Goal: Task Accomplishment & Management: Use online tool/utility

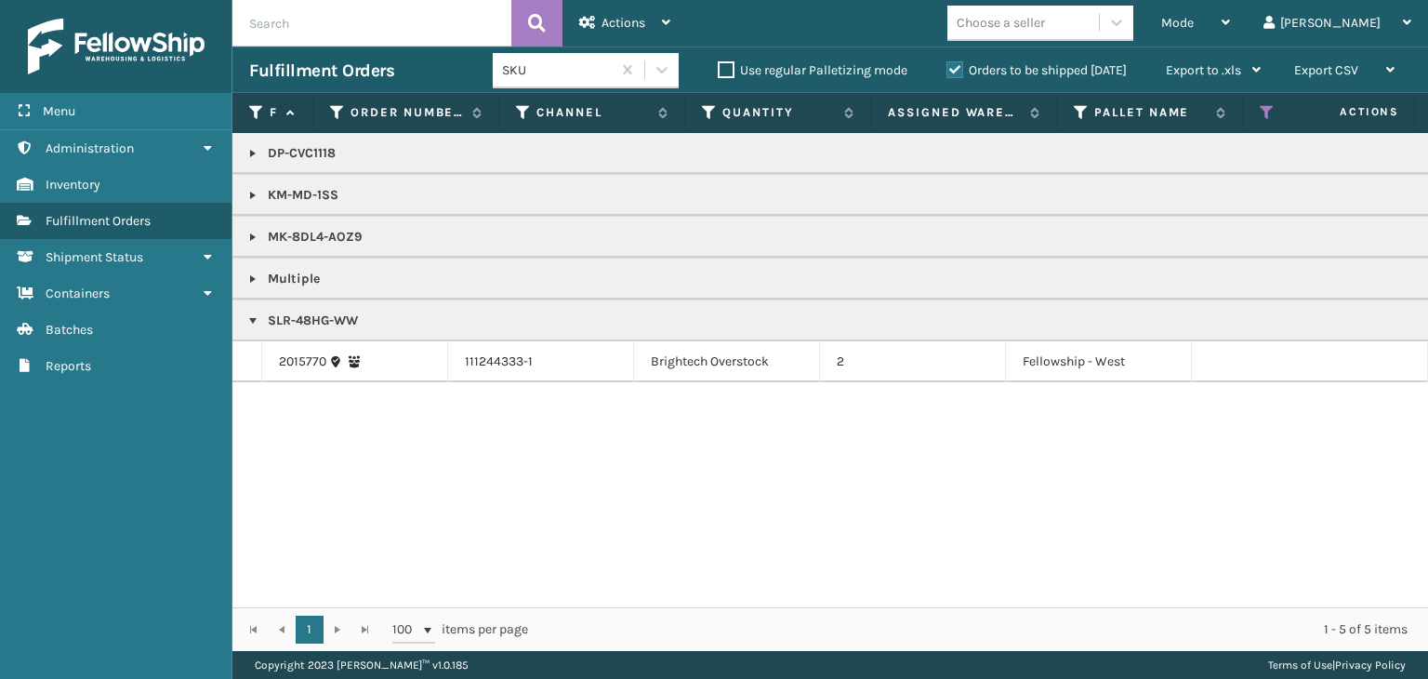
click at [1268, 120] on icon at bounding box center [1266, 112] width 15 height 17
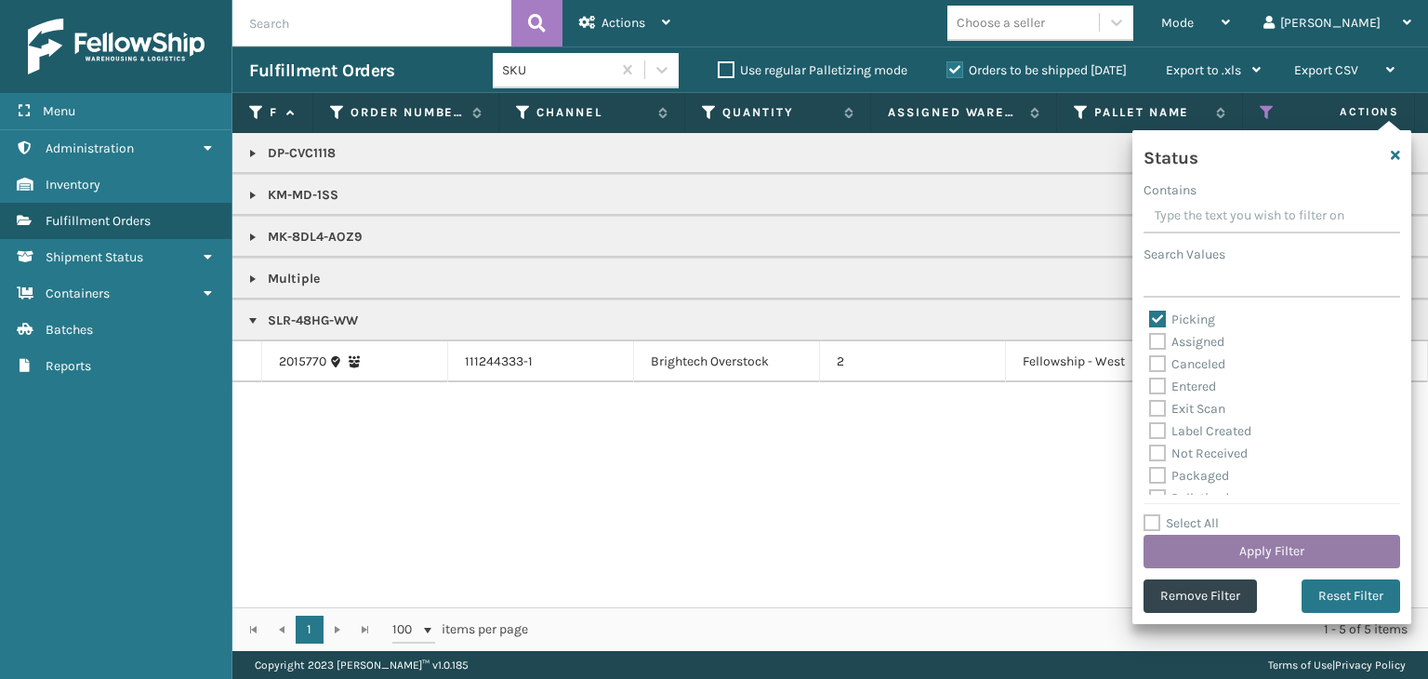
click at [1254, 560] on button "Apply Filter" at bounding box center [1271, 550] width 257 height 33
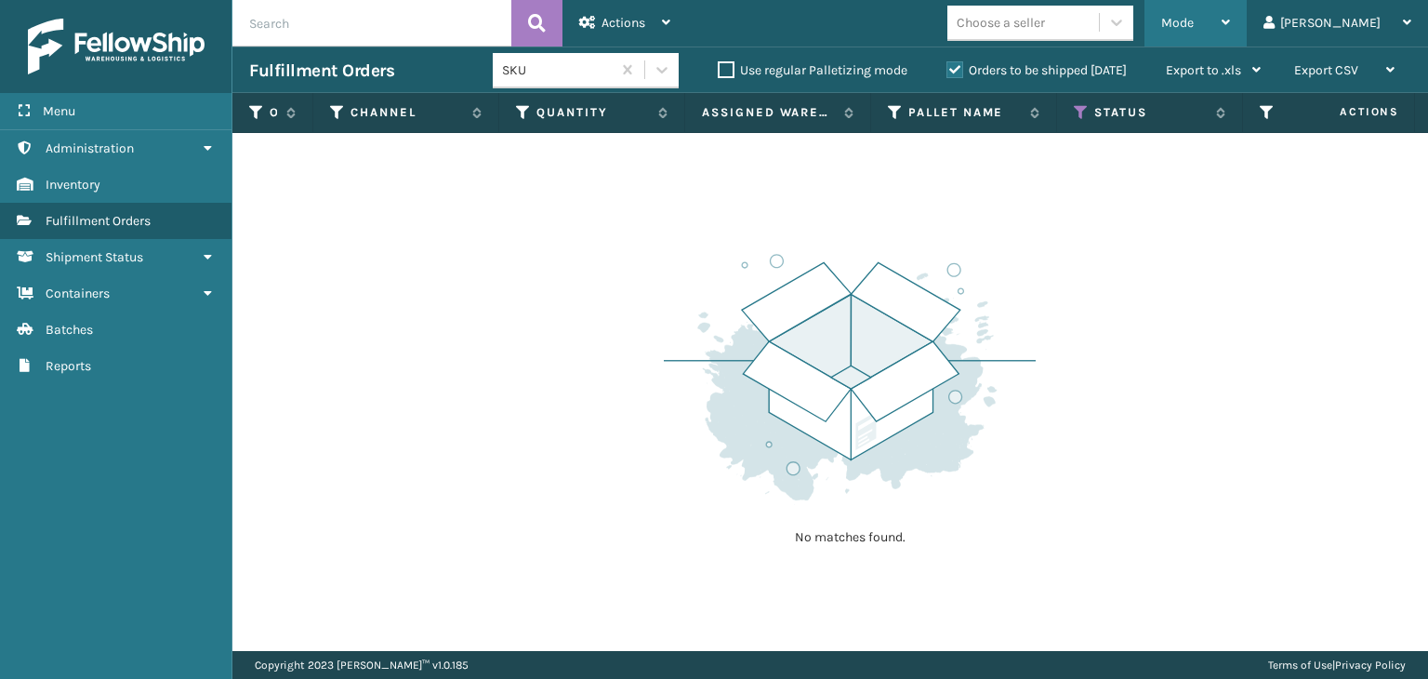
click at [1193, 25] on span "Mode" at bounding box center [1177, 23] width 33 height 16
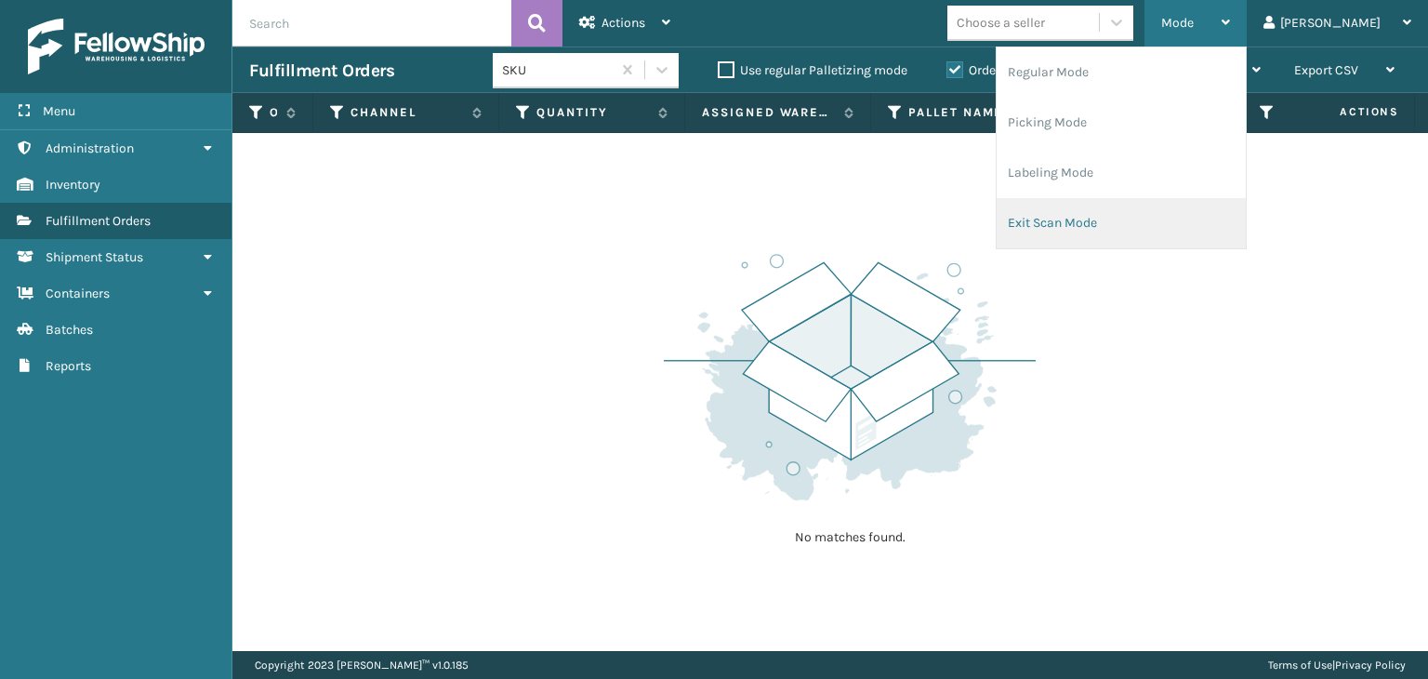
click at [1199, 215] on li "Exit Scan Mode" at bounding box center [1120, 223] width 249 height 50
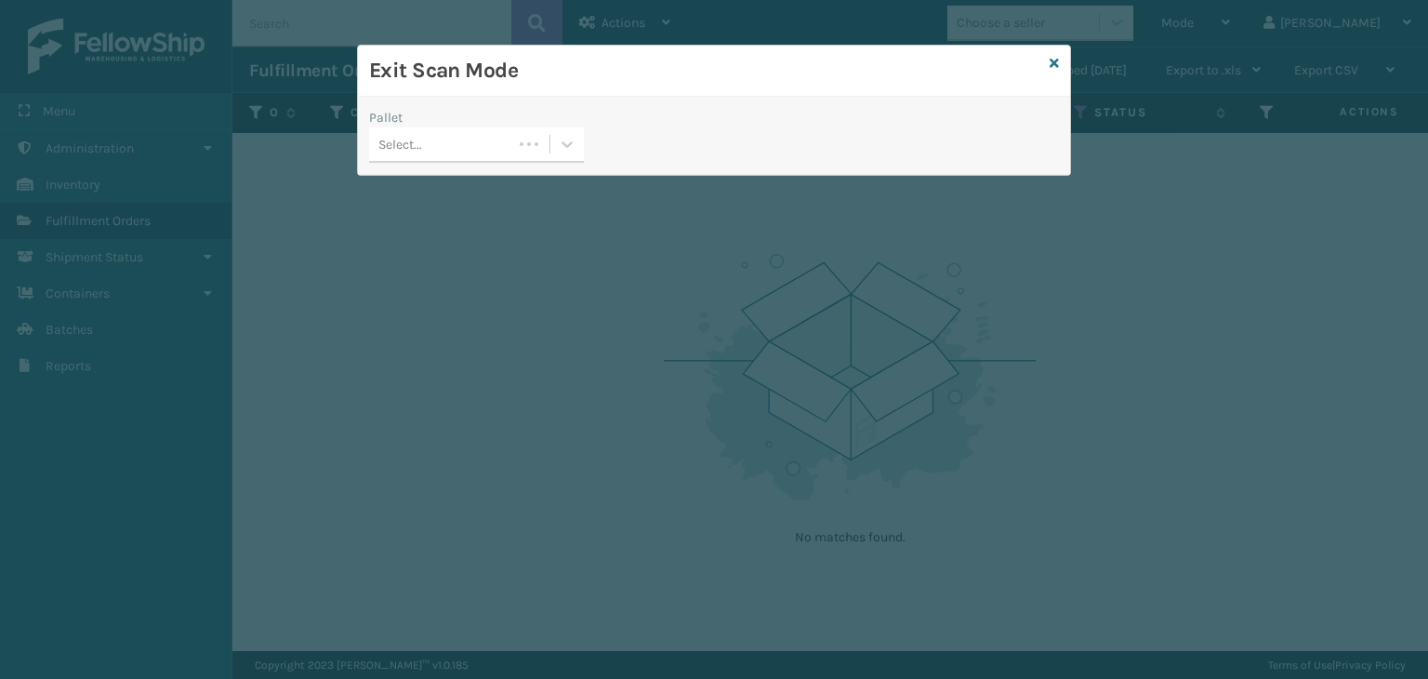
click at [422, 137] on div "Select..." at bounding box center [440, 144] width 143 height 31
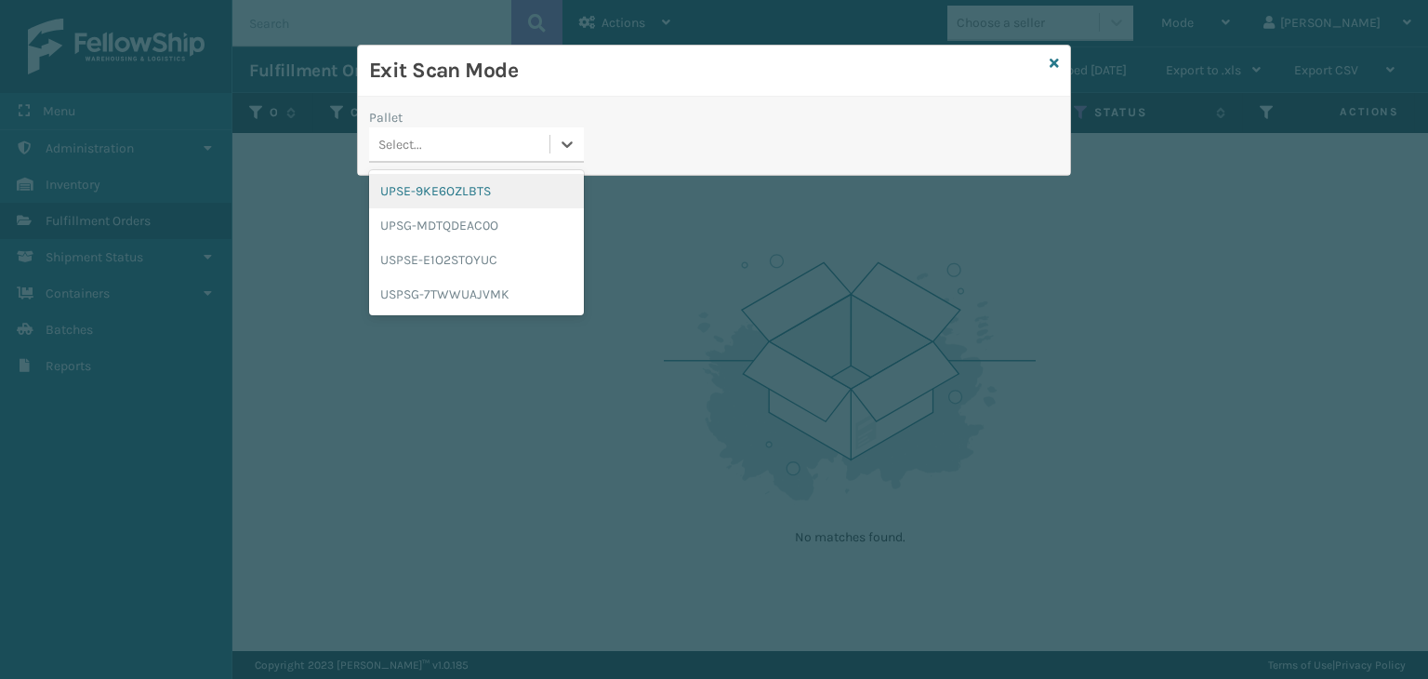
click at [454, 197] on div "UPSE-9KE6OZLBTS" at bounding box center [476, 191] width 215 height 34
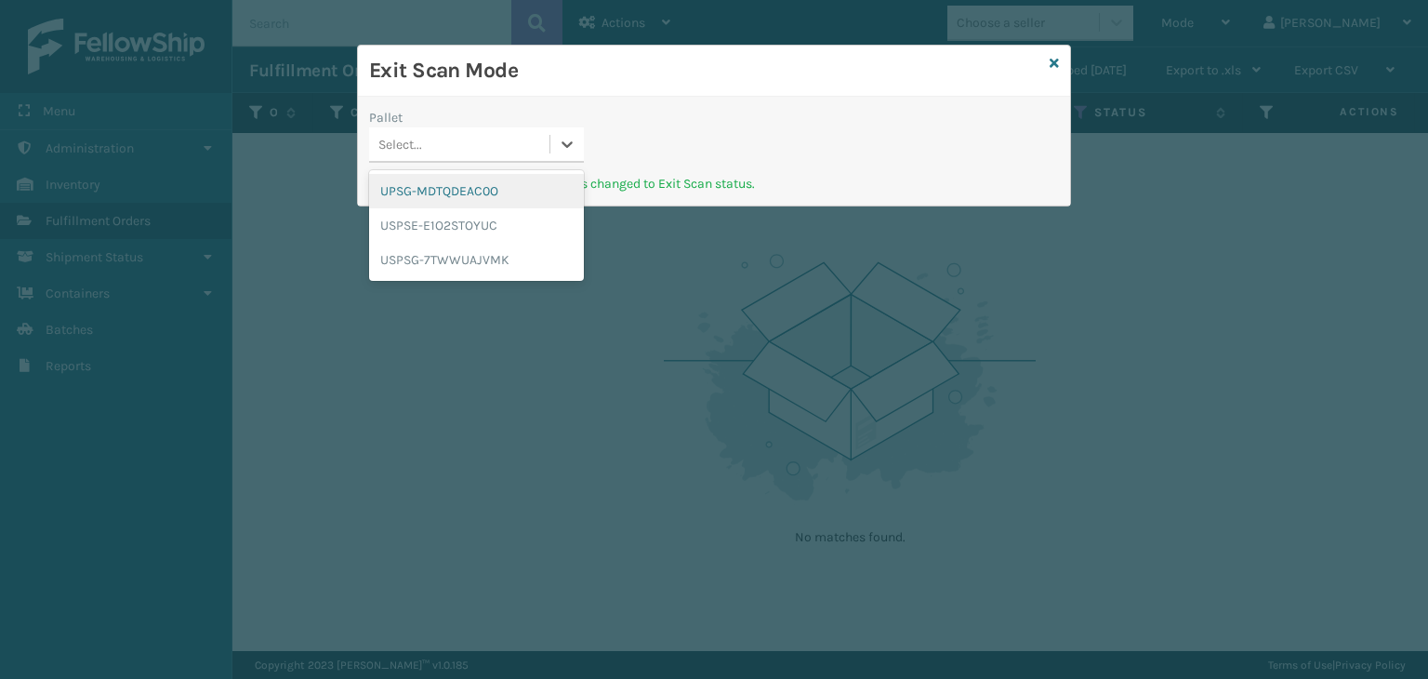
drag, startPoint x: 491, startPoint y: 154, endPoint x: 504, endPoint y: 191, distance: 39.4
click at [493, 153] on div "Select..." at bounding box center [459, 144] width 180 height 31
click at [501, 197] on div "UPSG-MDTQDEAC0O" at bounding box center [476, 191] width 215 height 34
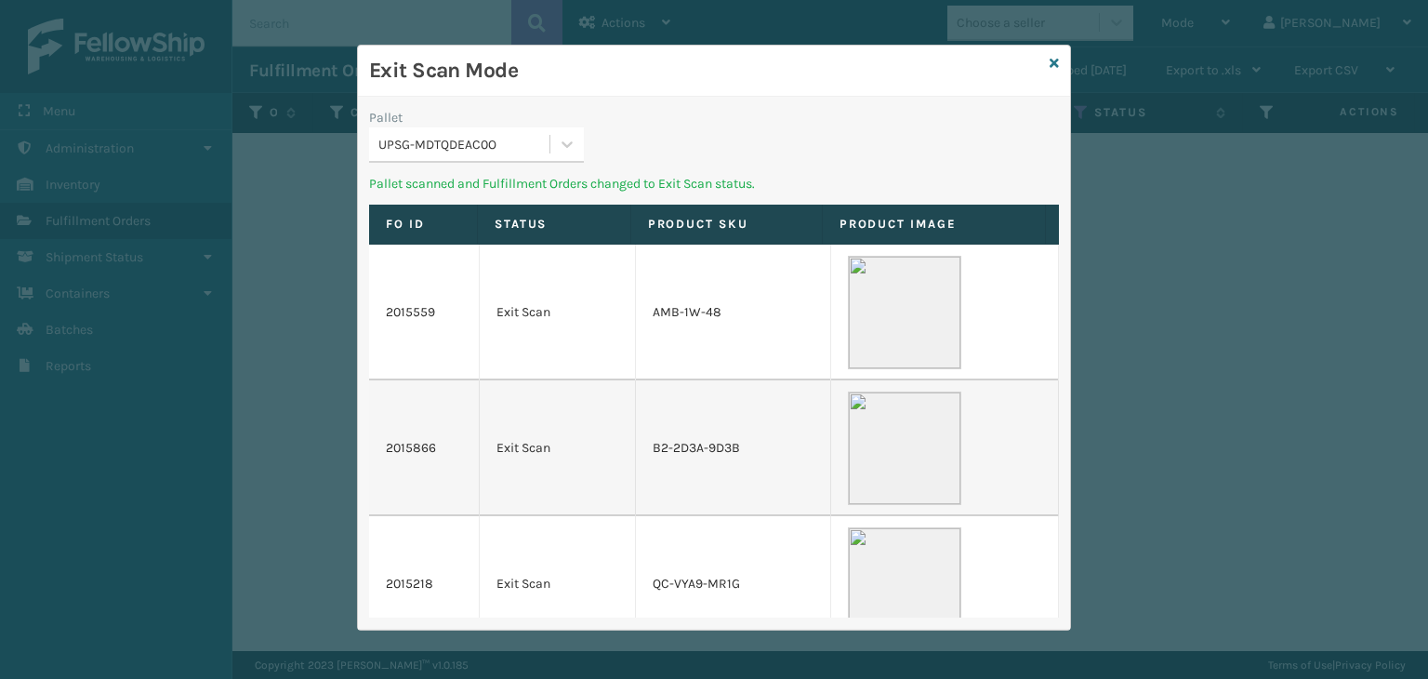
click at [496, 131] on div "UPSG-MDTQDEAC0O" at bounding box center [459, 144] width 180 height 31
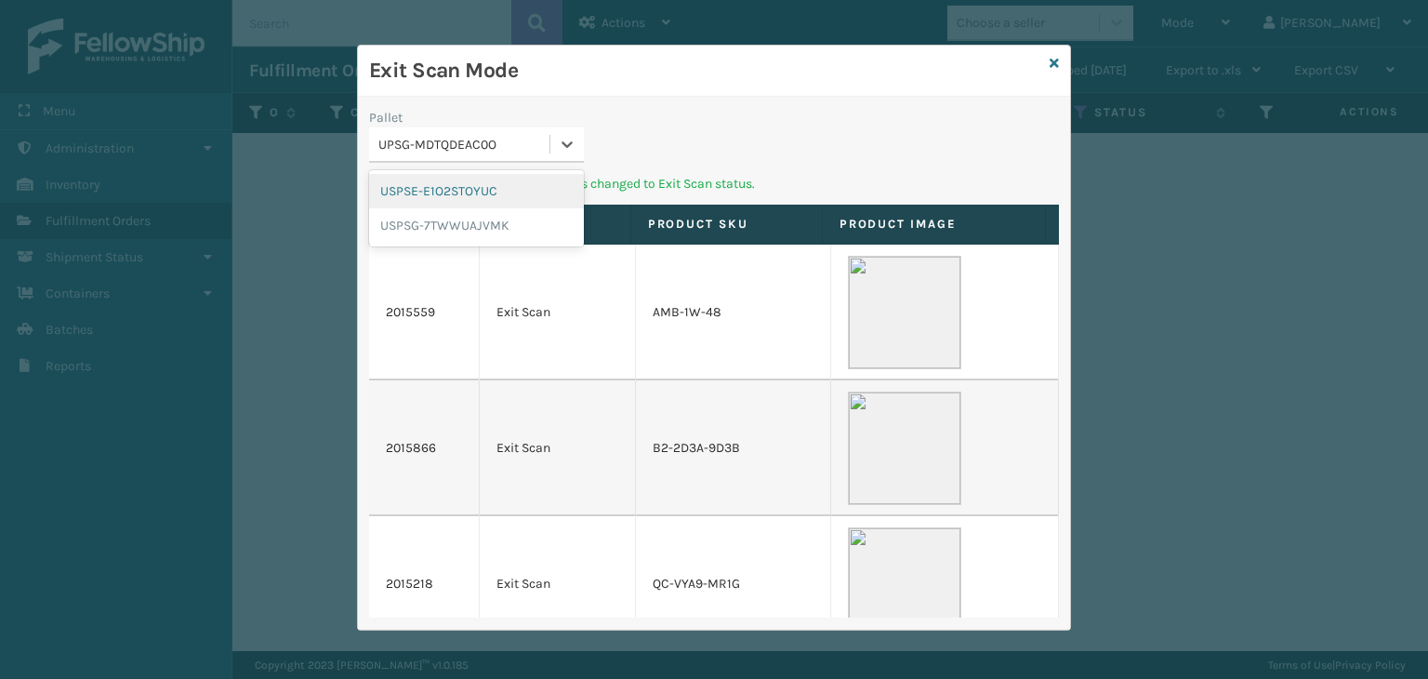
click at [495, 184] on div "USPSE-E1O2STOYUC" at bounding box center [476, 191] width 215 height 34
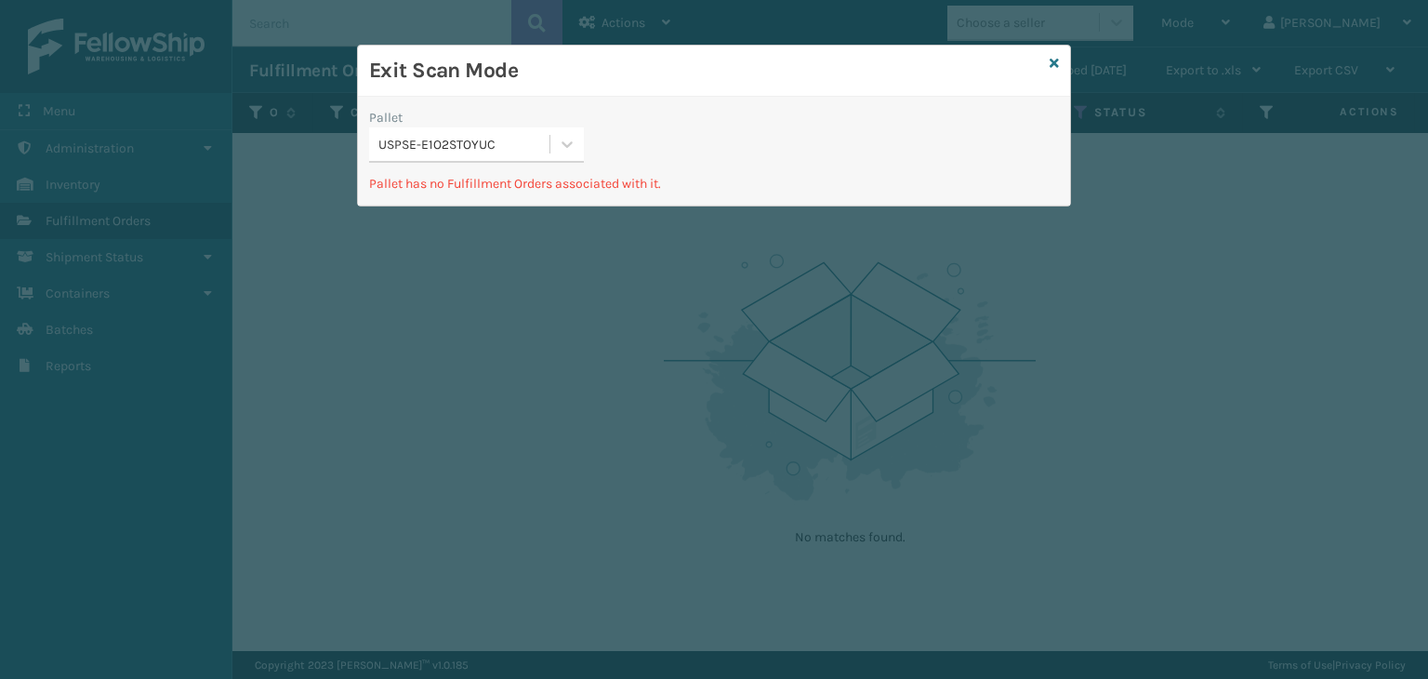
click at [517, 147] on div "USPSE-E1O2STOYUC" at bounding box center [464, 145] width 173 height 20
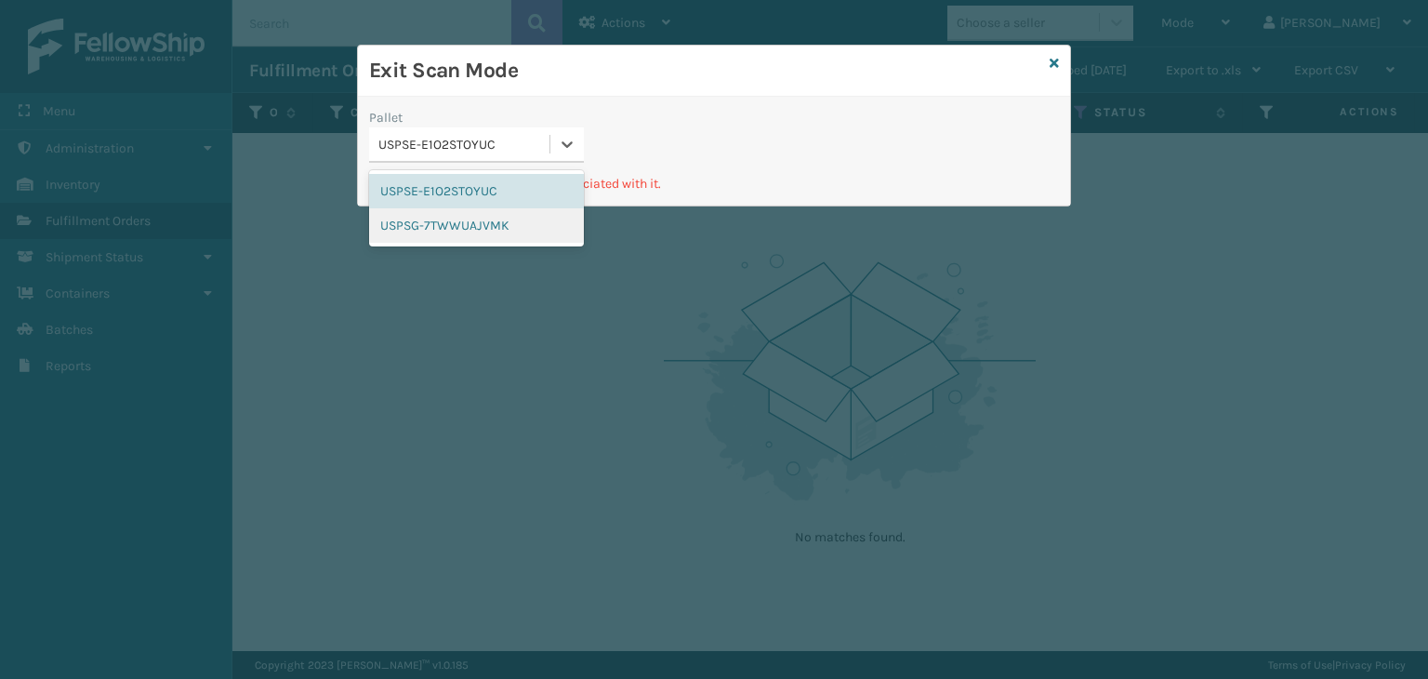
click at [513, 218] on div "USPSG-7TWWUAJVMK" at bounding box center [476, 225] width 215 height 34
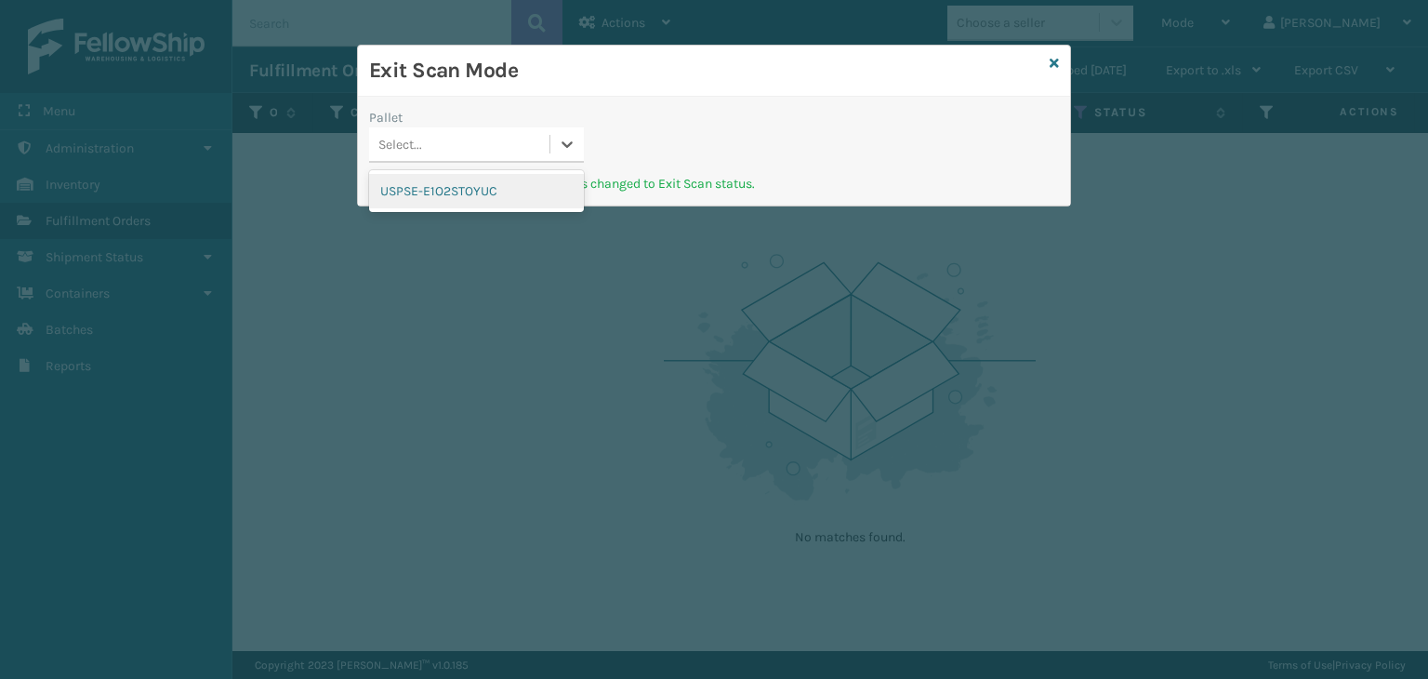
click at [472, 144] on div "Select..." at bounding box center [459, 144] width 180 height 31
click at [478, 194] on div "USPSE-E1O2STOYUC" at bounding box center [476, 191] width 215 height 34
